Goal: Transaction & Acquisition: Purchase product/service

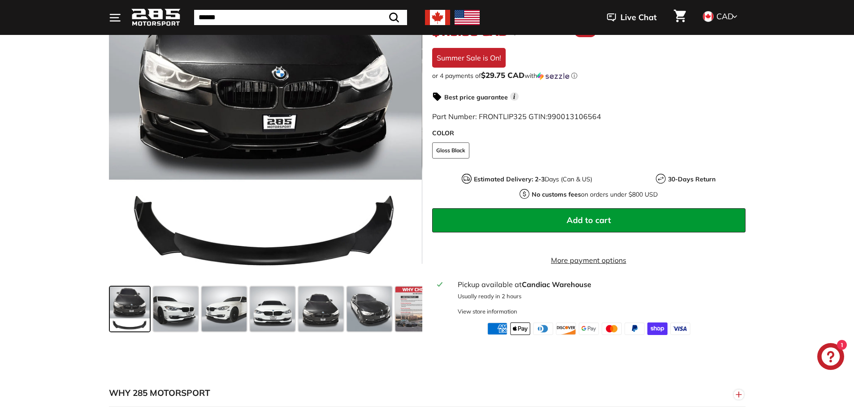
scroll to position [224, 0]
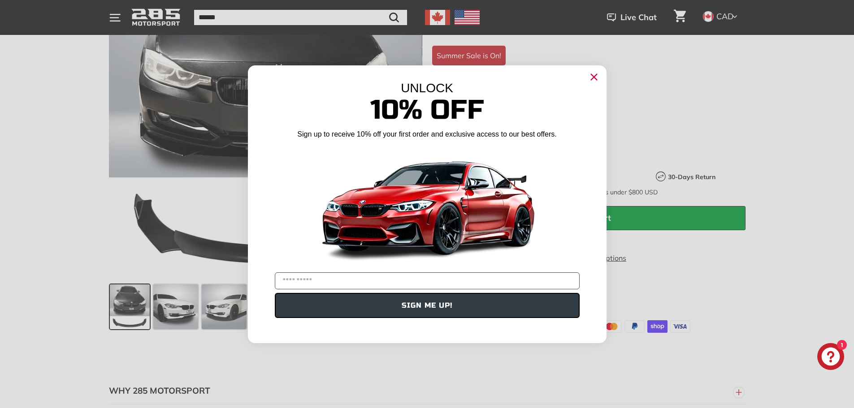
click at [595, 77] on circle "Close dialog" at bounding box center [593, 76] width 13 height 13
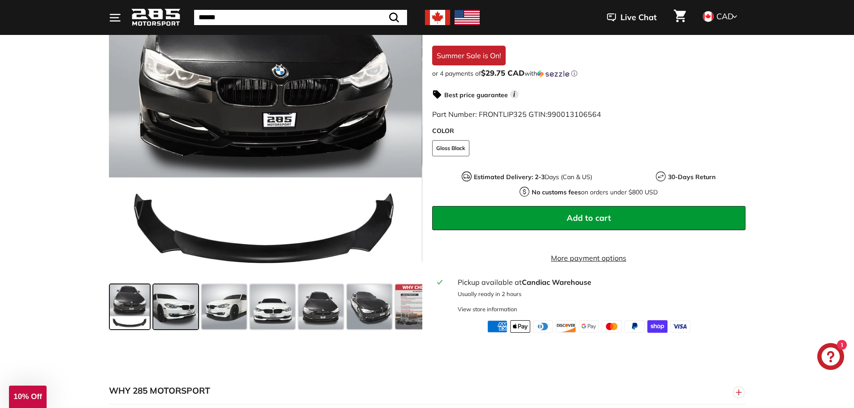
click at [176, 301] on span at bounding box center [175, 307] width 45 height 45
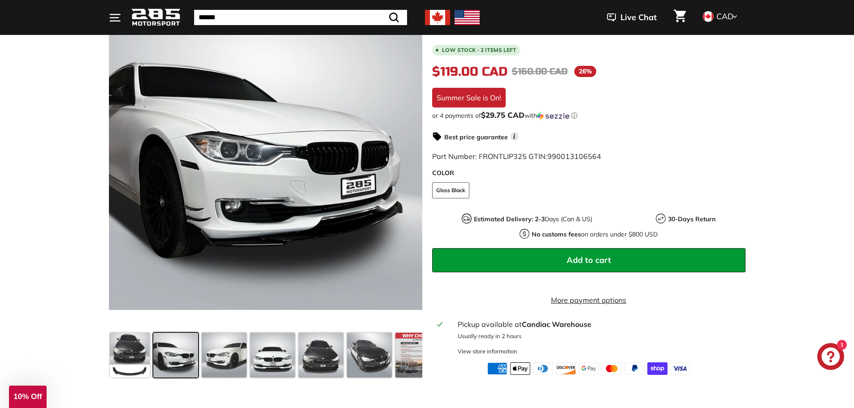
scroll to position [179, 0]
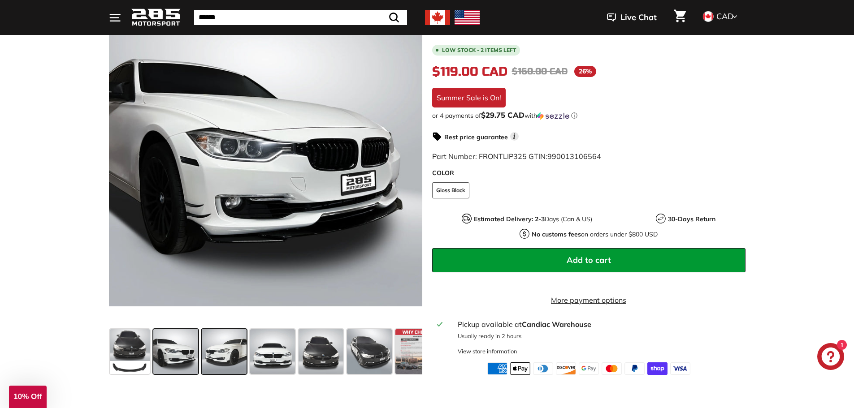
click at [238, 362] on span at bounding box center [224, 352] width 45 height 45
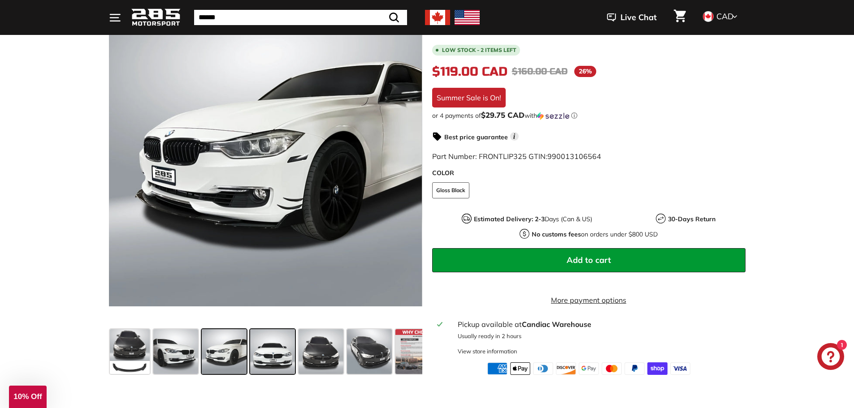
click at [260, 353] on span at bounding box center [272, 352] width 45 height 45
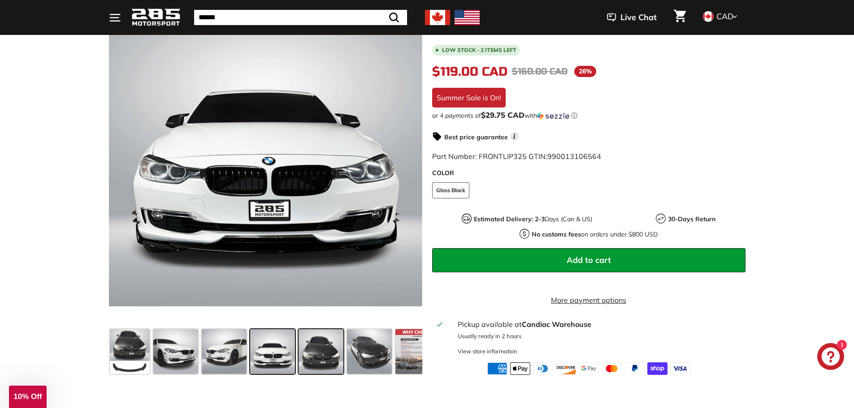
click at [311, 348] on span at bounding box center [321, 352] width 45 height 45
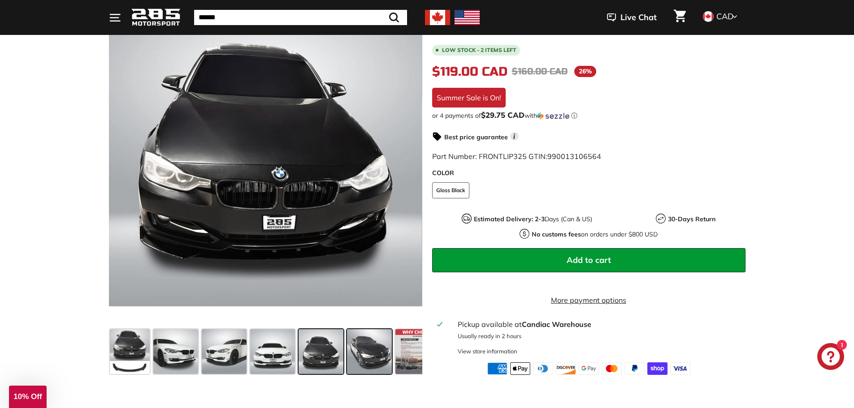
click at [351, 349] on span at bounding box center [369, 352] width 45 height 45
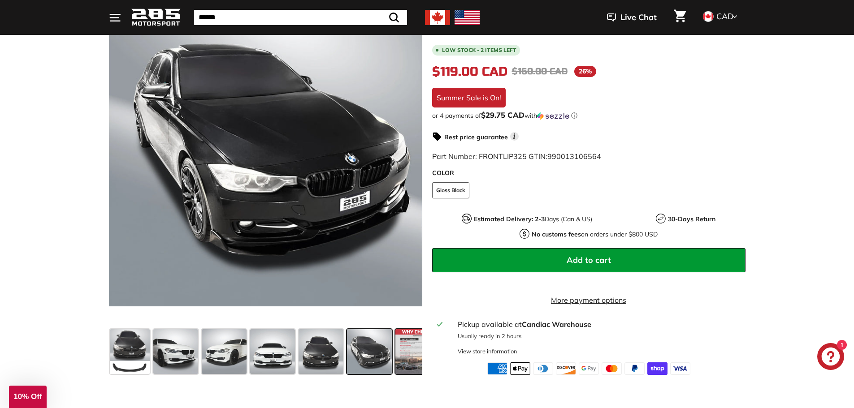
click at [408, 363] on span at bounding box center [417, 352] width 45 height 45
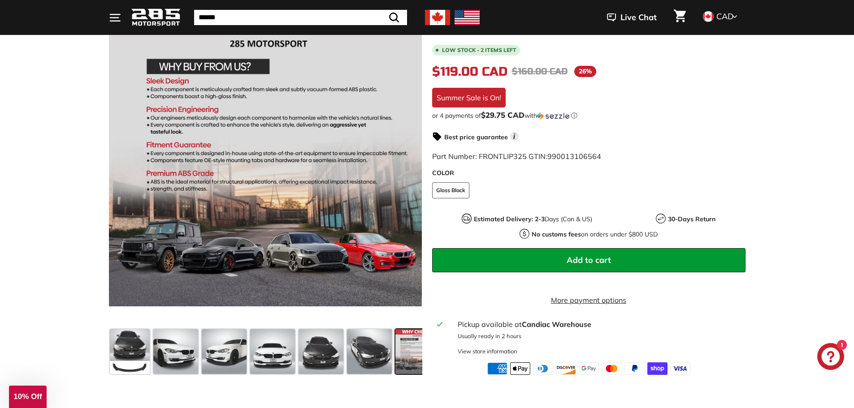
scroll to position [0, 20]
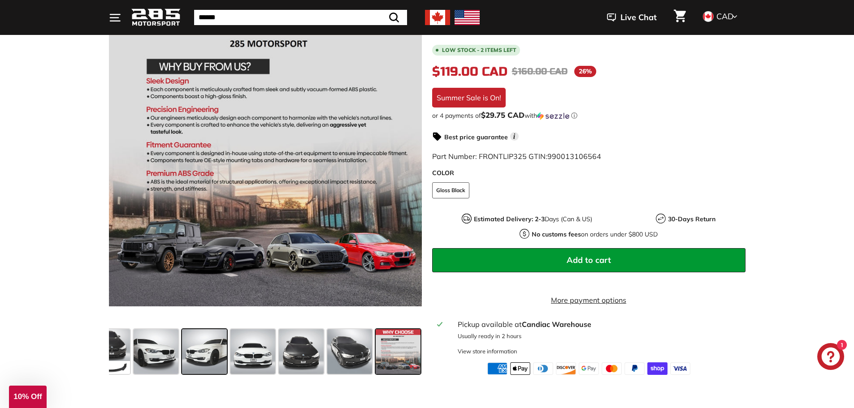
click at [204, 349] on span at bounding box center [204, 352] width 45 height 45
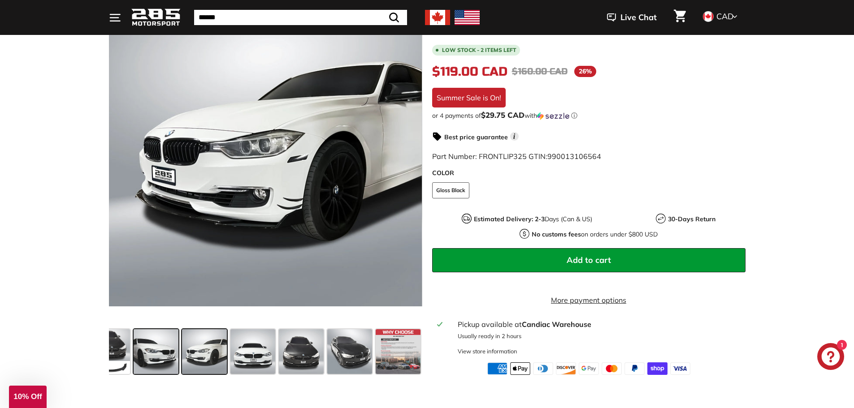
click at [137, 352] on span at bounding box center [156, 352] width 45 height 45
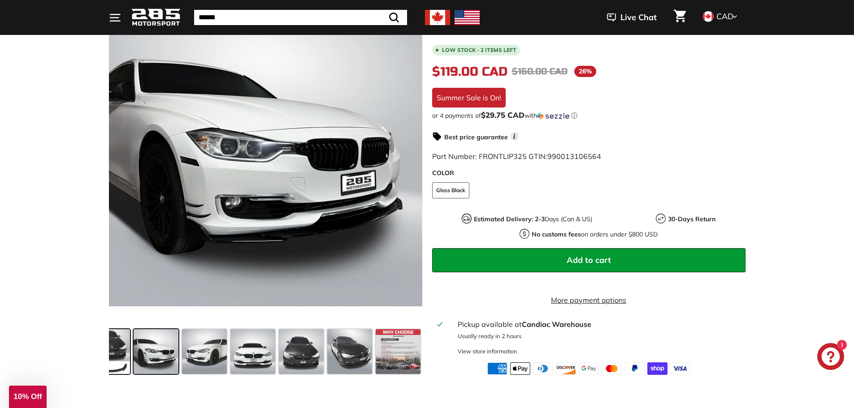
click at [120, 353] on span at bounding box center [110, 352] width 40 height 45
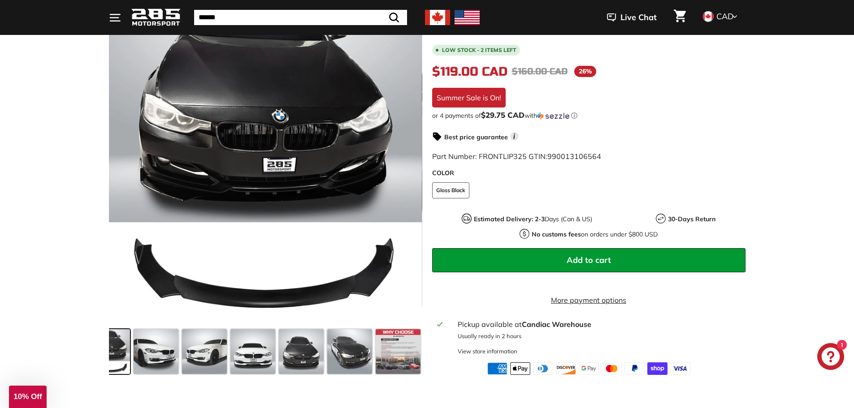
scroll to position [0, 0]
